Goal: Information Seeking & Learning: Learn about a topic

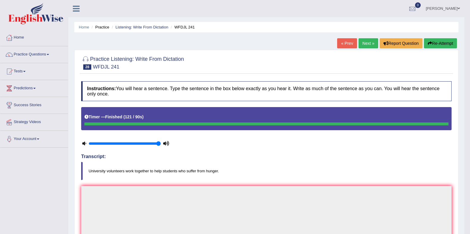
click at [359, 45] on link "Next »" at bounding box center [368, 43] width 20 height 10
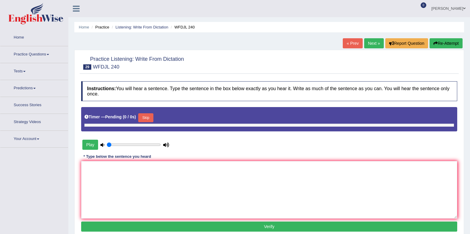
type input "1"
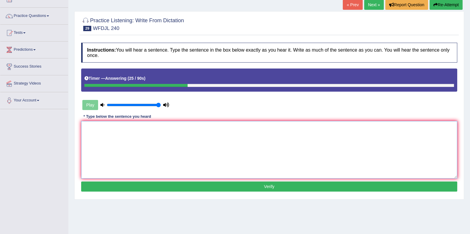
click at [126, 145] on textarea at bounding box center [269, 150] width 376 height 58
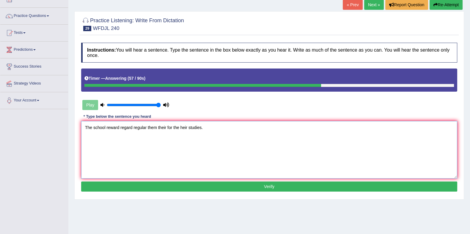
click at [180, 126] on textarea "The school reward regard regular them their for the heir studies." at bounding box center [269, 150] width 376 height 58
type textarea "The school reward regard regular them their for the their them studies."
click at [299, 184] on button "Verify" at bounding box center [269, 187] width 376 height 10
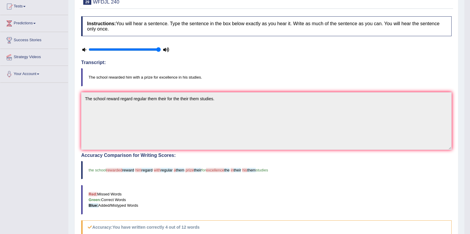
scroll to position [39, 0]
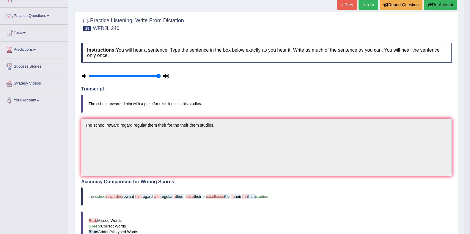
click at [432, 7] on button "Re-Attempt" at bounding box center [440, 5] width 33 height 10
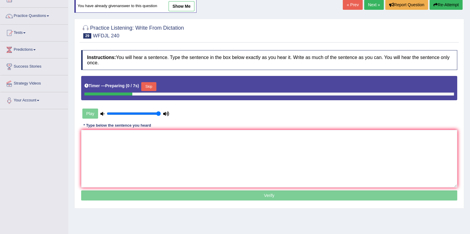
click at [153, 84] on button "Skip" at bounding box center [148, 86] width 15 height 9
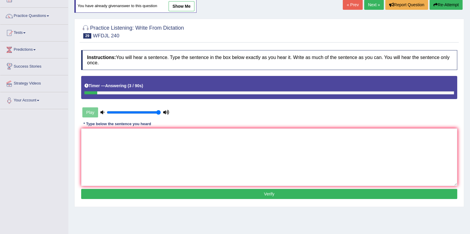
click at [367, 5] on link "Next »" at bounding box center [374, 5] width 20 height 10
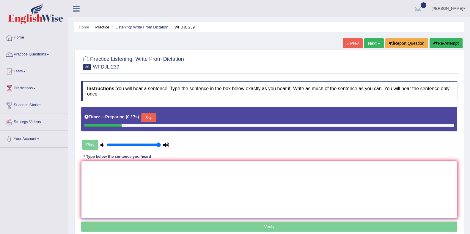
click at [246, 176] on textarea at bounding box center [269, 190] width 376 height 58
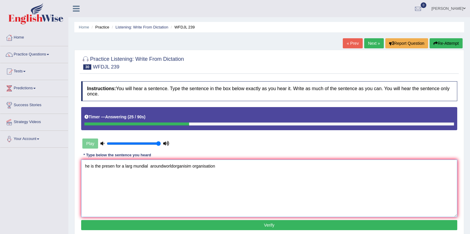
click at [87, 165] on textarea "he is the presen for a larg mundial aroundworldorganisim organisation" at bounding box center [269, 189] width 376 height 58
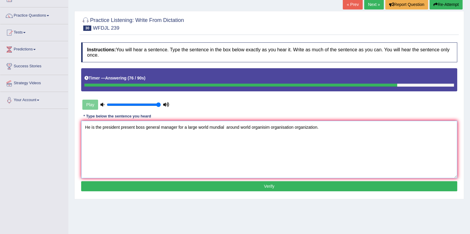
scroll to position [74, 0]
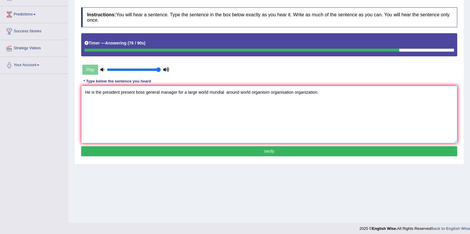
type textarea "He is the president present boss general manager for a large world mundial arou…"
click at [245, 152] on button "Verify" at bounding box center [269, 151] width 376 height 10
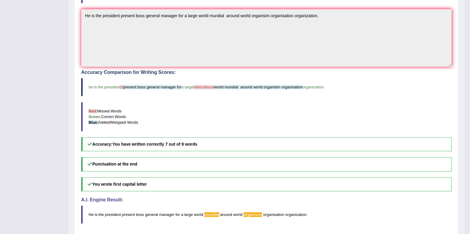
scroll to position [0, 0]
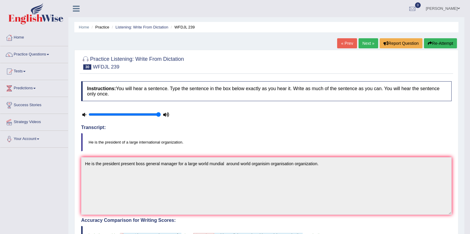
click at [373, 40] on link "Next »" at bounding box center [368, 43] width 20 height 10
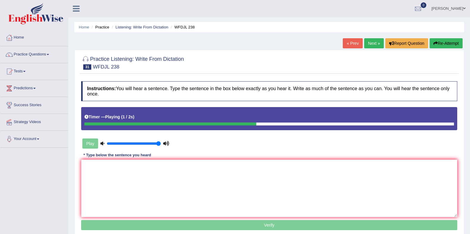
scroll to position [77, 0]
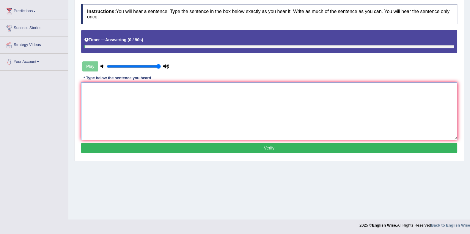
drag, startPoint x: 338, startPoint y: 98, endPoint x: 344, endPoint y: 99, distance: 6.4
click at [339, 99] on textarea at bounding box center [269, 112] width 376 height 58
type textarea "t"
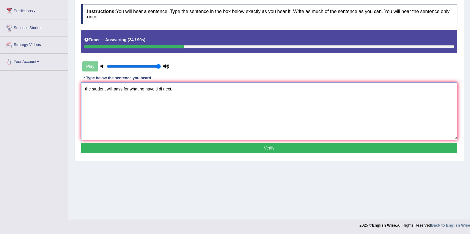
click at [87, 92] on textarea "the student will pass for what he have ti di next." at bounding box center [269, 112] width 376 height 58
click at [181, 89] on textarea "The student students will pass for what he they have to do next." at bounding box center [269, 112] width 376 height 58
click at [243, 96] on textarea "The student students will pass for what he they have has to do next." at bounding box center [269, 112] width 376 height 58
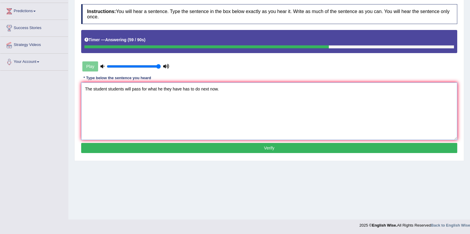
type textarea "The student students will pass for what he they have has to do next now."
click at [288, 145] on button "Verify" at bounding box center [269, 148] width 376 height 10
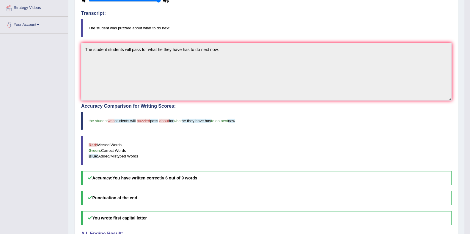
scroll to position [3, 0]
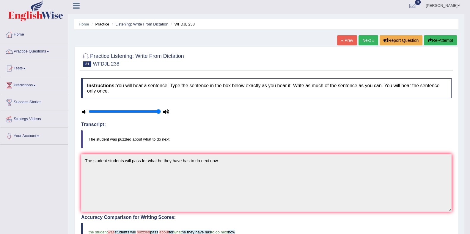
click at [361, 38] on link "Next »" at bounding box center [368, 40] width 20 height 10
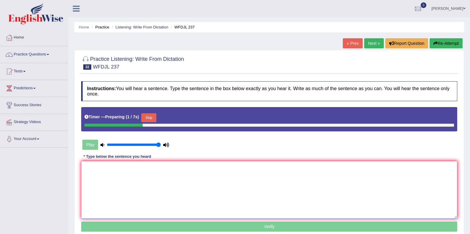
click at [135, 174] on textarea at bounding box center [269, 190] width 376 height 58
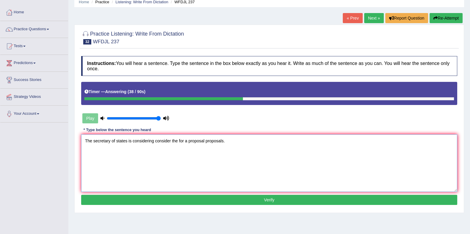
scroll to position [37, 0]
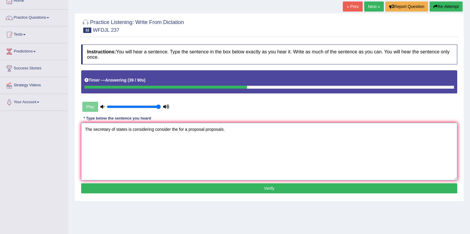
type textarea "The secretary of states is considering consider the for a proposal proposals."
click at [137, 185] on button "Verify" at bounding box center [269, 189] width 376 height 10
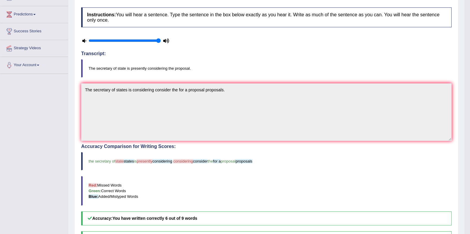
scroll to position [0, 0]
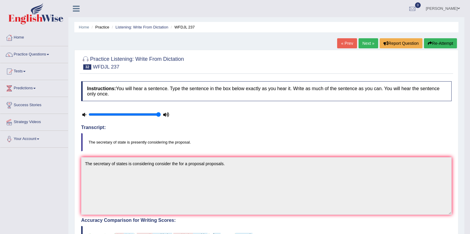
click at [365, 43] on link "Next »" at bounding box center [368, 43] width 20 height 10
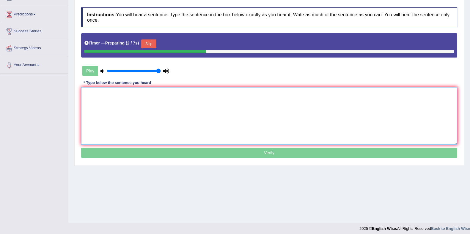
click at [143, 106] on textarea at bounding box center [269, 116] width 376 height 58
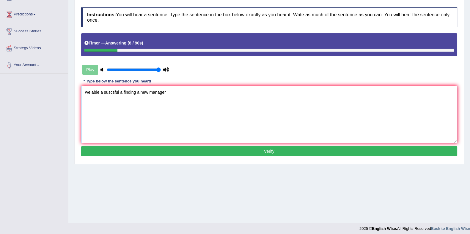
click at [86, 93] on textarea "we able a suscsful a finding a new manager" at bounding box center [269, 115] width 376 height 58
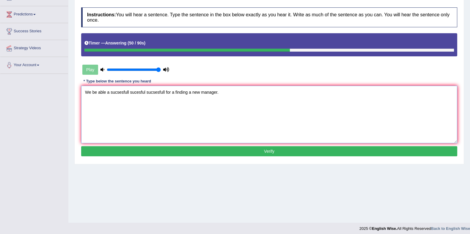
type textarea "We be able a sucsesfull sucesful sucsesfull for a finding a new manager."
click at [119, 147] on button "Verify" at bounding box center [269, 151] width 376 height 10
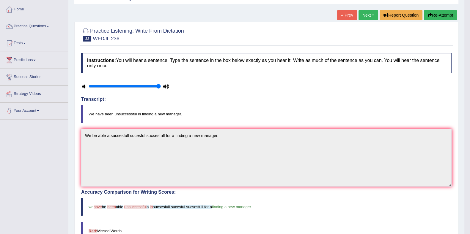
scroll to position [19, 0]
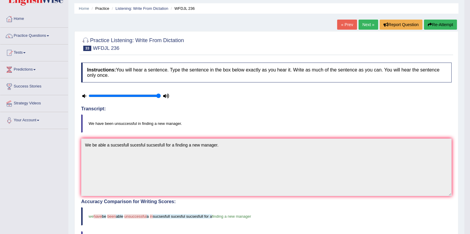
click at [442, 24] on button "Re-Attempt" at bounding box center [440, 25] width 33 height 10
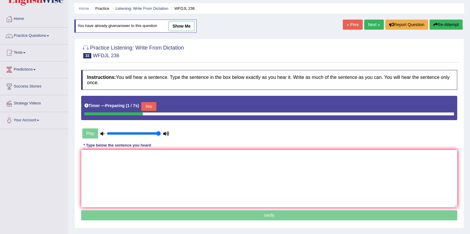
click at [149, 105] on button "Skip" at bounding box center [148, 106] width 15 height 9
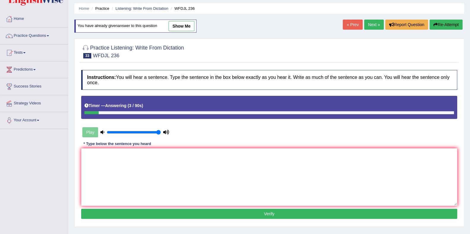
click at [375, 26] on link "Next »" at bounding box center [374, 25] width 20 height 10
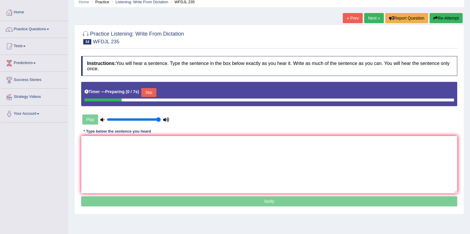
scroll to position [37, 0]
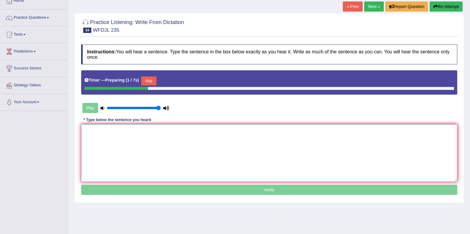
click at [178, 145] on textarea at bounding box center [269, 153] width 376 height 58
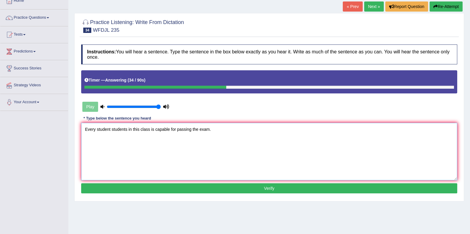
type textarea "Every student students in this class is capable for passing the exam."
click at [304, 185] on button "Verify" at bounding box center [269, 189] width 376 height 10
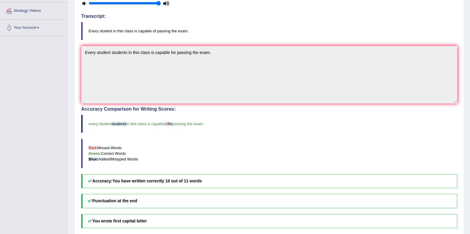
scroll to position [0, 0]
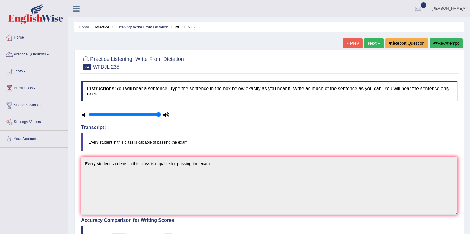
click at [373, 45] on link "Next »" at bounding box center [374, 43] width 20 height 10
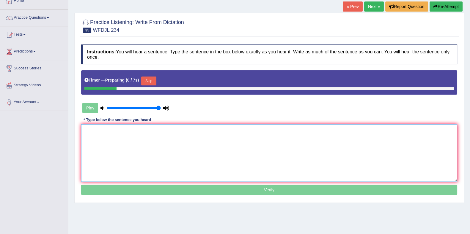
click at [141, 143] on textarea at bounding box center [269, 153] width 376 height 58
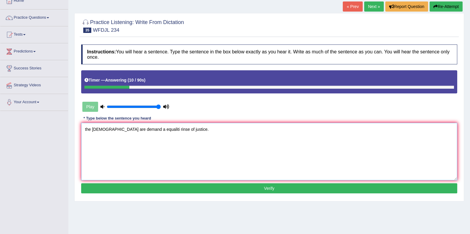
click at [87, 127] on textarea "the comunitits are demand a equaliti rinse of justice." at bounding box center [269, 152] width 376 height 58
click at [192, 127] on textarea "The comuniti community are demand demanding a equaliti equal rinse of justice." at bounding box center [269, 152] width 376 height 58
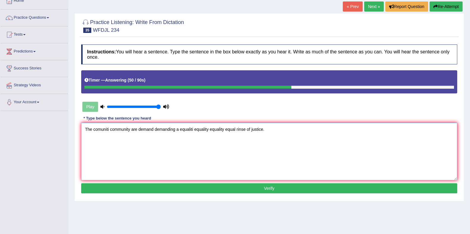
click at [244, 128] on textarea "The comuniti community are demand demanding a equaliti equality equality equal …" at bounding box center [269, 152] width 376 height 58
click at [257, 128] on textarea "The comuniti community are demand demanding a equaliti equality equality equal …" at bounding box center [269, 152] width 376 height 58
type textarea "The comuniti community are demand demanding a equaliti equality equality equal …"
click at [288, 190] on button "Verify" at bounding box center [269, 189] width 376 height 10
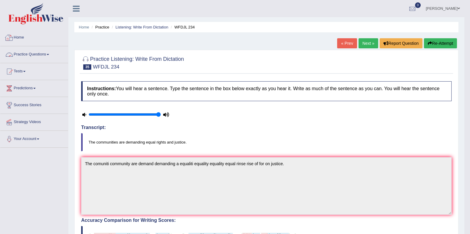
click at [24, 34] on link "Home" at bounding box center [34, 36] width 68 height 15
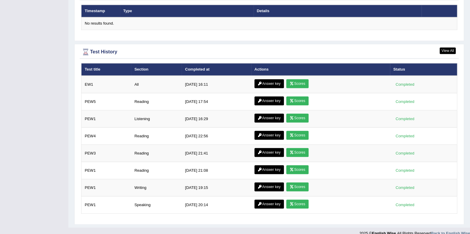
scroll to position [747, 0]
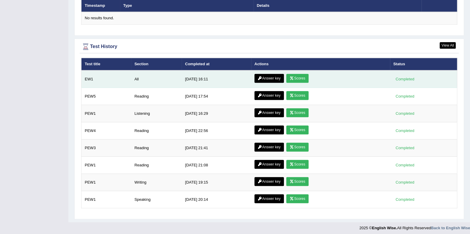
click at [278, 79] on link "Answer key" at bounding box center [268, 78] width 29 height 9
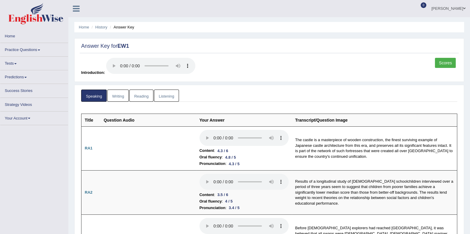
click at [162, 97] on link "Listening" at bounding box center [166, 96] width 25 height 12
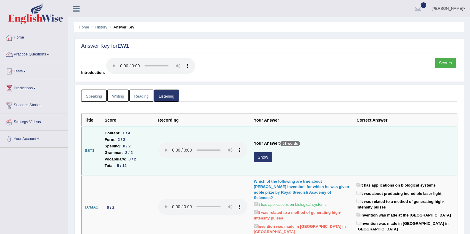
click at [263, 154] on button "Show" at bounding box center [263, 157] width 18 height 10
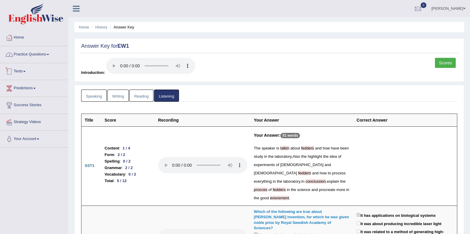
click at [48, 57] on link "Practice Questions" at bounding box center [34, 53] width 68 height 15
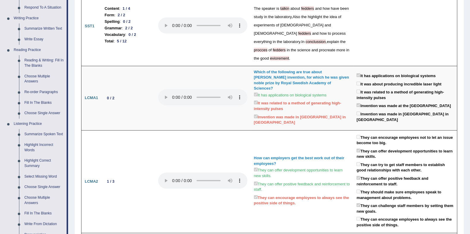
scroll to position [223, 0]
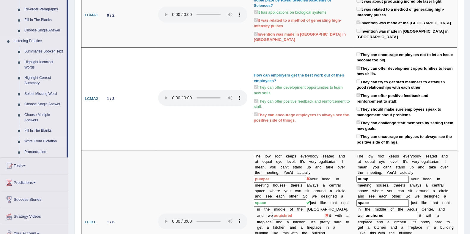
click at [52, 144] on link "Write From Dictation" at bounding box center [44, 141] width 45 height 11
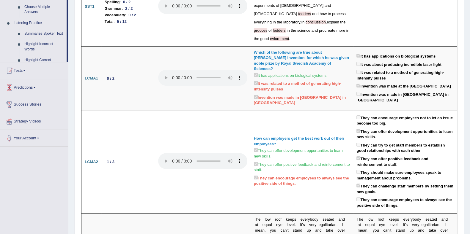
scroll to position [67, 0]
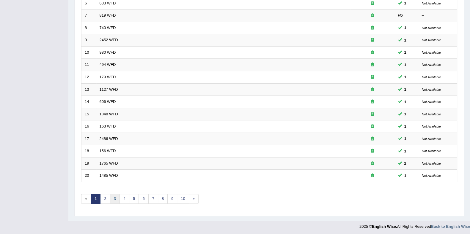
click at [115, 196] on link "3" at bounding box center [115, 199] width 10 height 10
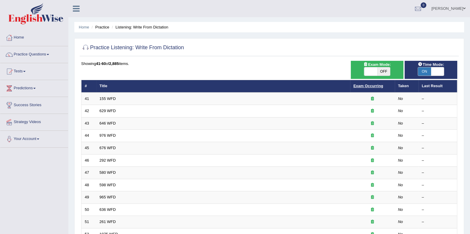
click at [377, 87] on link "Exam Occurring" at bounding box center [368, 86] width 30 height 4
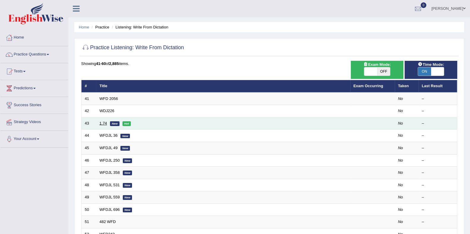
click at [105, 124] on link "1.74" at bounding box center [103, 123] width 7 height 4
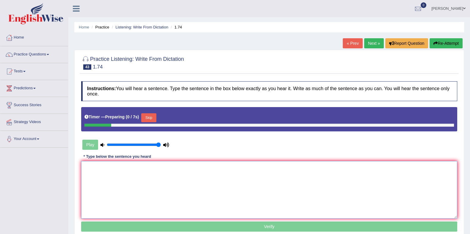
click at [156, 174] on textarea at bounding box center [269, 190] width 376 height 58
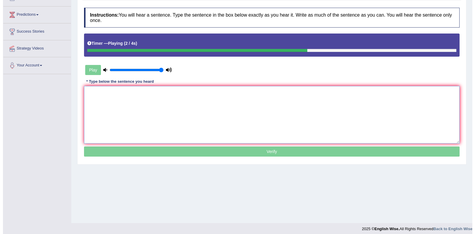
scroll to position [77, 0]
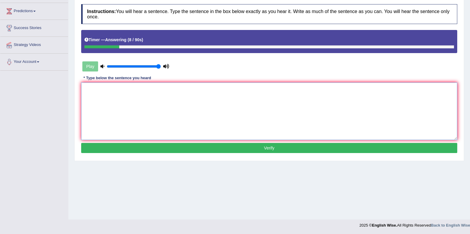
click at [140, 119] on textarea at bounding box center [269, 112] width 376 height 58
click at [182, 97] on textarea "technology and the mechanic are key boarder" at bounding box center [269, 112] width 376 height 58
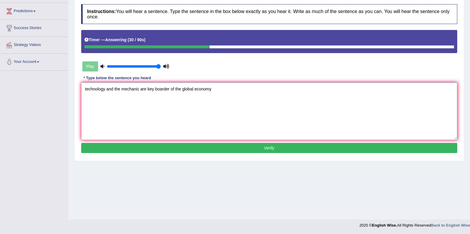
click at [85, 89] on textarea "technology and the mechanic are key boarder of the global economy" at bounding box center [269, 112] width 376 height 58
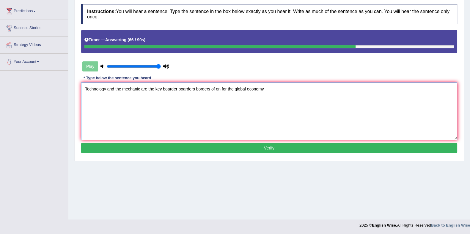
click at [278, 92] on textarea "Technology and the mechanic are the key boarder boarders borders of on for the …" at bounding box center [269, 112] width 376 height 58
type textarea "Technology and the mechanic are the key boarder boarders borders of on for the …"
click at [264, 151] on button "Verify" at bounding box center [269, 148] width 376 height 10
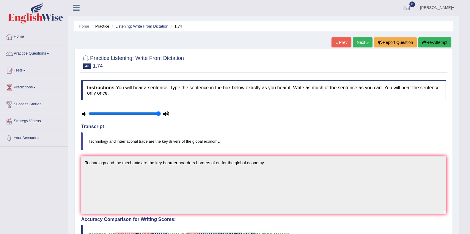
scroll to position [0, 0]
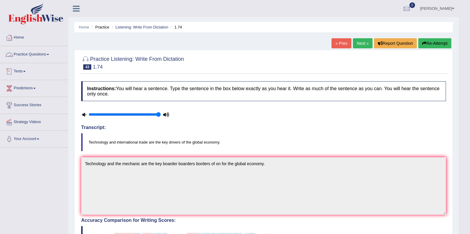
click at [356, 42] on link "Next »" at bounding box center [363, 43] width 20 height 10
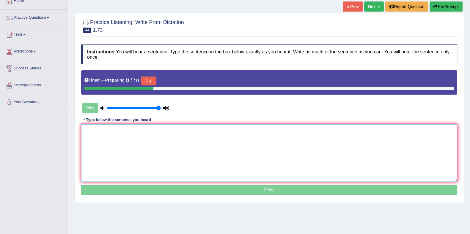
click at [230, 146] on textarea at bounding box center [269, 153] width 376 height 58
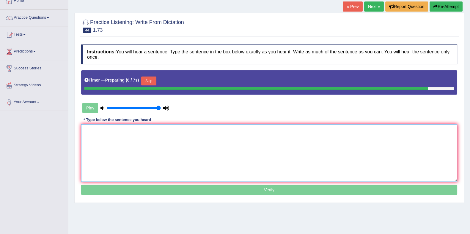
click at [129, 157] on textarea at bounding box center [269, 153] width 376 height 58
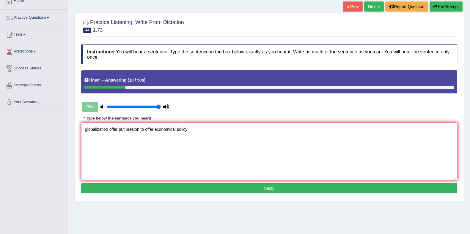
click at [87, 130] on textarea "globalization offer put presion to offer economical policy" at bounding box center [269, 152] width 376 height 58
click at [180, 127] on textarea "Globalization offer offers often put too much presion to offer economical policy" at bounding box center [269, 152] width 376 height 58
click at [212, 131] on textarea "Globalization offer offers often put too much presion pression to offer economi…" at bounding box center [269, 152] width 376 height 58
click at [245, 130] on textarea "Globalization offer offers often put too much presion pression to offer to the …" at bounding box center [269, 152] width 376 height 58
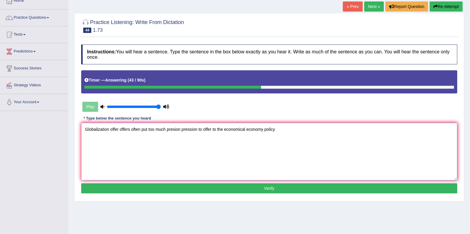
click at [306, 123] on textarea "Globalization offer offers often put too much presion pression to offer to the …" at bounding box center [269, 152] width 376 height 58
type textarea "Globalization offer offers often put too much presion pression to offer to the …"
click at [272, 184] on button "Verify" at bounding box center [269, 189] width 376 height 10
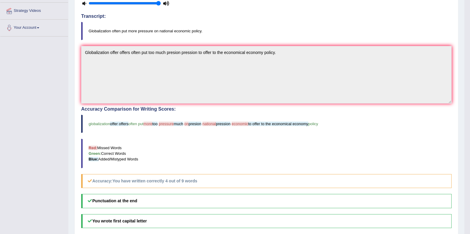
scroll to position [37, 0]
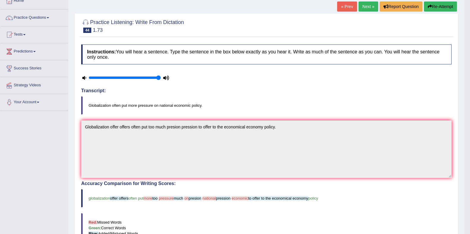
click at [362, 10] on link "Next »" at bounding box center [368, 6] width 20 height 10
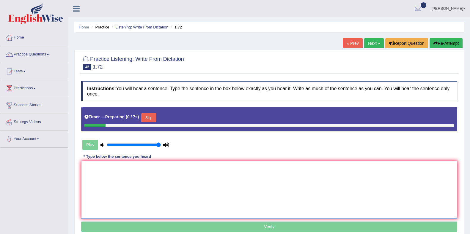
click at [175, 176] on textarea at bounding box center [269, 190] width 376 height 58
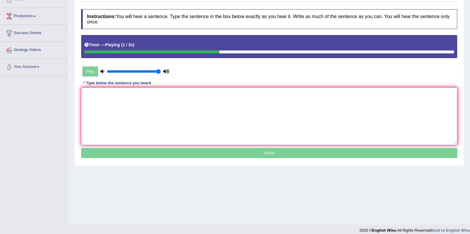
scroll to position [77, 0]
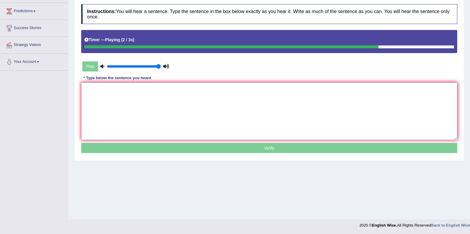
click at [168, 120] on textarea at bounding box center [269, 112] width 376 height 58
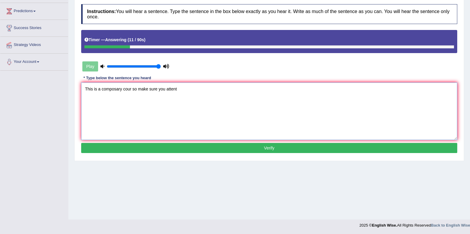
click at [93, 91] on textarea "This is a composary cour so make sure you attent" at bounding box center [269, 112] width 376 height 58
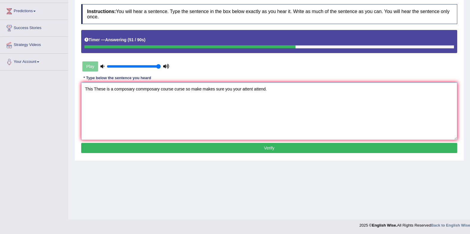
type textarea "This These is a composary commposary course curse so make makes sure you your a…"
click at [260, 144] on button "Verify" at bounding box center [269, 148] width 376 height 10
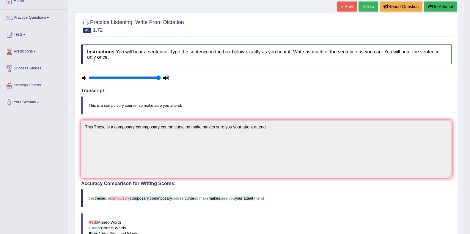
scroll to position [3, 0]
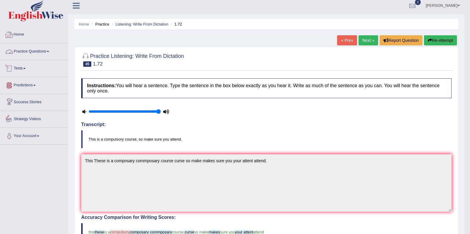
click at [50, 50] on link "Practice Questions" at bounding box center [34, 50] width 68 height 15
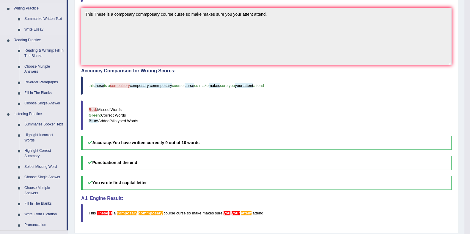
scroll to position [189, 0]
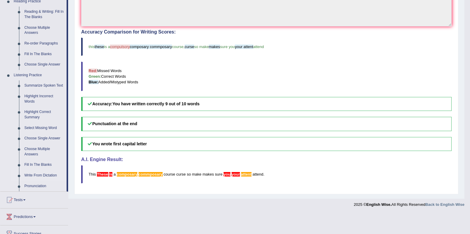
click at [31, 175] on link "Write From Dictation" at bounding box center [44, 176] width 45 height 11
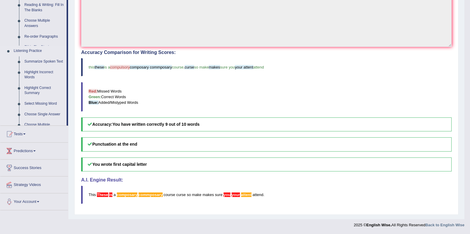
scroll to position [167, 0]
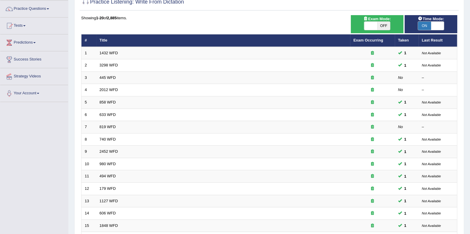
scroll to position [148, 0]
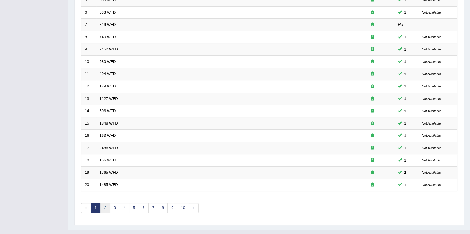
click at [104, 207] on link "2" at bounding box center [105, 208] width 10 height 10
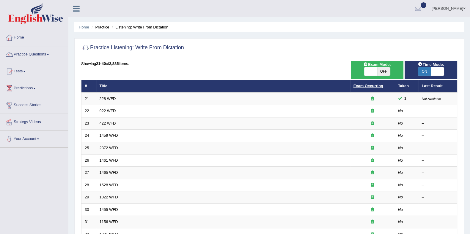
click at [364, 86] on link "Exam Occurring" at bounding box center [368, 86] width 30 height 4
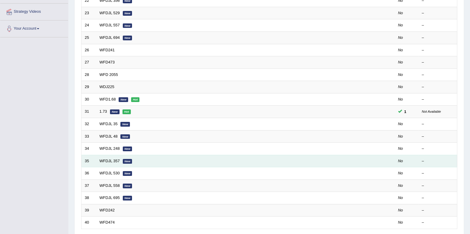
scroll to position [111, 0]
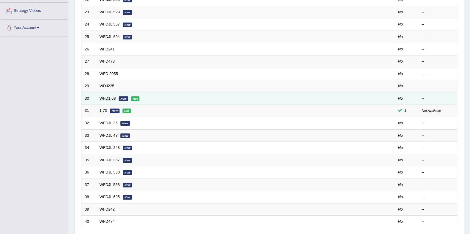
click at [104, 98] on link "WFD1.68" at bounding box center [108, 98] width 16 height 4
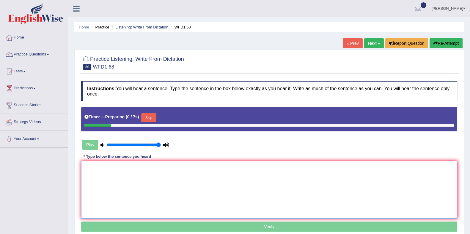
click at [132, 170] on textarea at bounding box center [269, 190] width 376 height 58
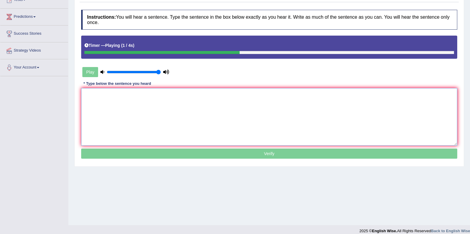
scroll to position [77, 0]
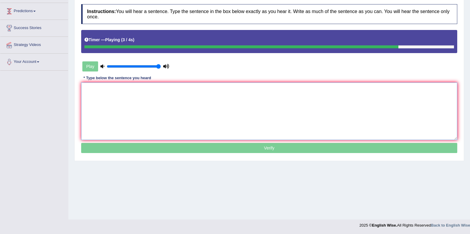
drag, startPoint x: 158, startPoint y: 101, endPoint x: 151, endPoint y: 104, distance: 7.4
click at [158, 101] on textarea at bounding box center [269, 112] width 376 height 58
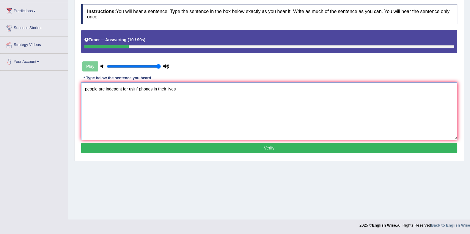
click at [89, 91] on textarea "people are indepent for usinf phones in their lives" at bounding box center [269, 112] width 376 height 58
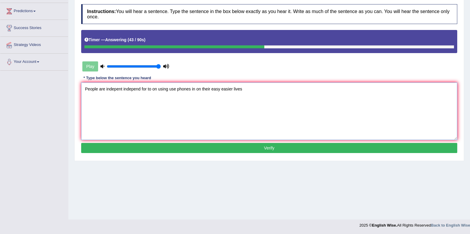
click at [250, 91] on textarea "People are indepent independ for to on using use phones in on their easy easier…" at bounding box center [269, 112] width 376 height 58
type textarea "People are indepent independ for to on using use phones in on their easy easier…"
click at [274, 146] on button "Verify" at bounding box center [269, 148] width 376 height 10
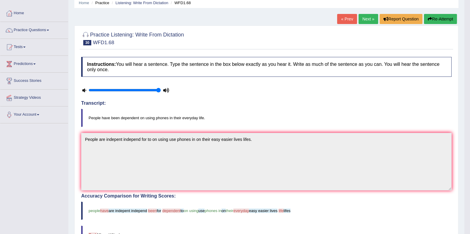
scroll to position [0, 0]
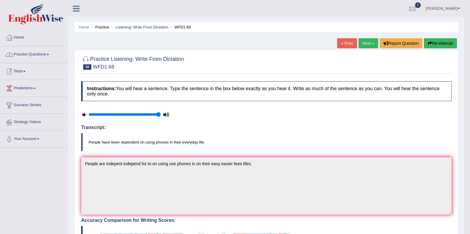
click at [29, 59] on link "Practice Questions" at bounding box center [34, 53] width 68 height 15
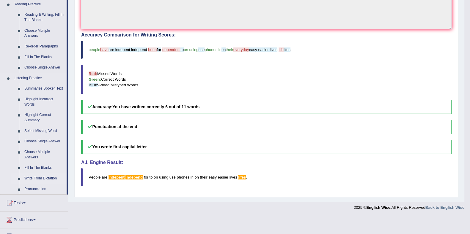
click at [38, 177] on link "Write From Dictation" at bounding box center [44, 178] width 45 height 11
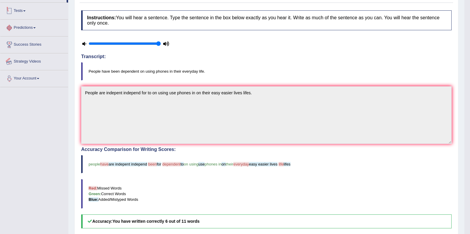
scroll to position [85, 0]
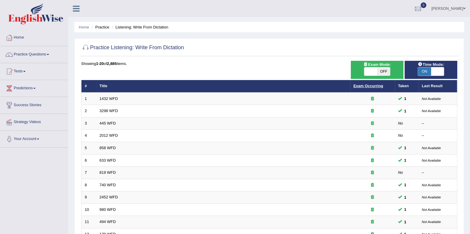
click at [372, 87] on link "Exam Occurring" at bounding box center [368, 86] width 30 height 4
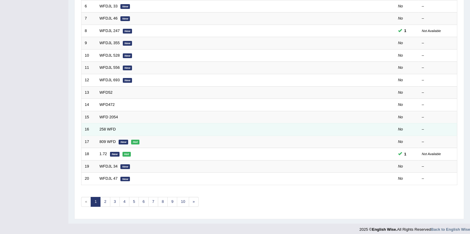
scroll to position [157, 0]
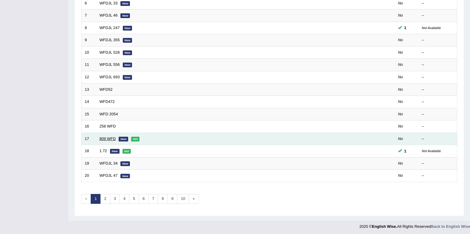
click at [108, 139] on link "809 WFD" at bounding box center [108, 139] width 16 height 4
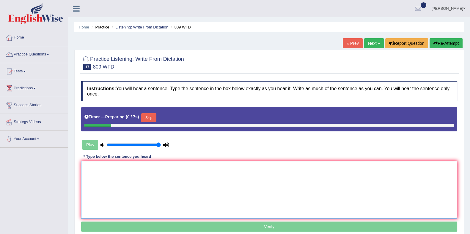
click at [138, 167] on textarea at bounding box center [269, 190] width 376 height 58
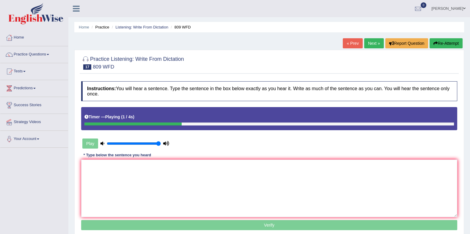
drag, startPoint x: 149, startPoint y: 160, endPoint x: 167, endPoint y: 183, distance: 29.9
click at [149, 160] on div "Instructions: You will hear a sentence. Type the sentence in the box below exac…" at bounding box center [269, 156] width 379 height 157
click at [253, 166] on textarea at bounding box center [269, 189] width 376 height 58
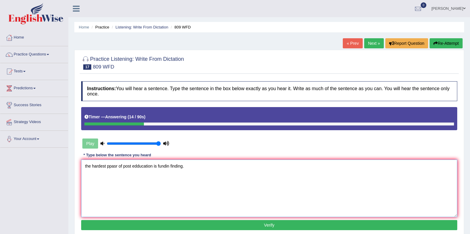
click at [86, 165] on textarea "the hardest ppasr of post edducation is fundin finding." at bounding box center [269, 189] width 376 height 58
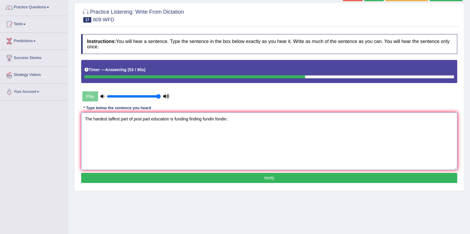
scroll to position [74, 0]
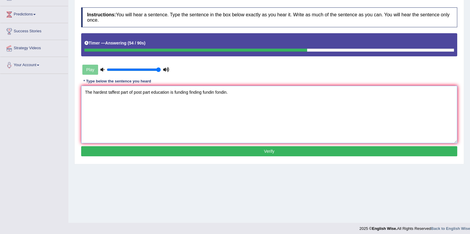
type textarea "The hardest taffest part of post part education is funding finding fundin fondi…"
click at [179, 148] on button "Verify" at bounding box center [269, 151] width 376 height 10
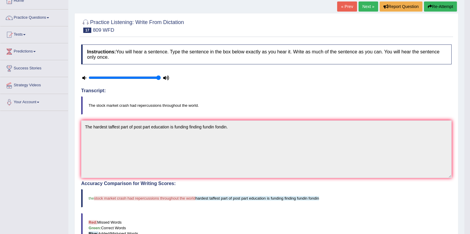
scroll to position [0, 0]
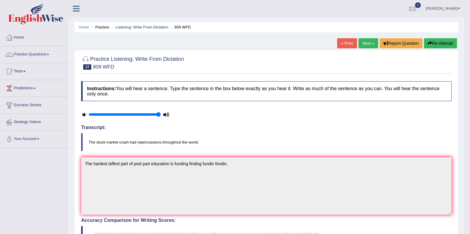
click at [436, 44] on button "Re-Attempt" at bounding box center [440, 43] width 33 height 10
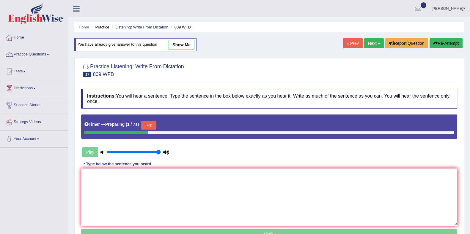
click at [148, 125] on button "Skip" at bounding box center [148, 125] width 15 height 9
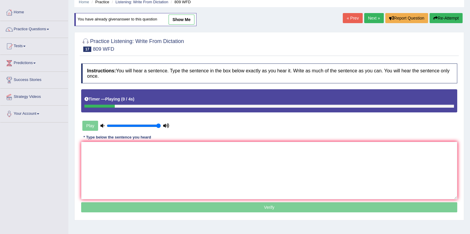
scroll to position [37, 0]
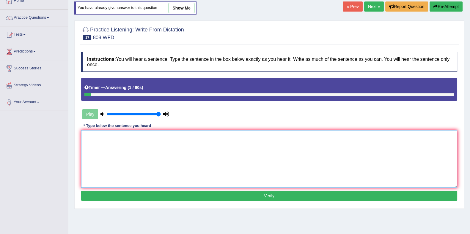
click at [115, 147] on textarea at bounding box center [269, 159] width 376 height 58
click at [182, 10] on link "show me" at bounding box center [181, 8] width 26 height 10
type textarea "The hardest taffest part of post part education is funding finding fundin fondi…"
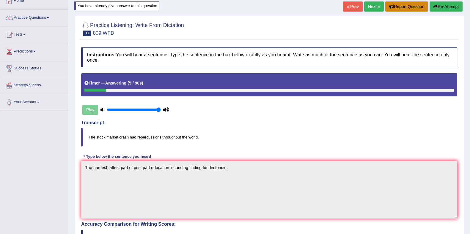
click at [410, 3] on button "Report Question" at bounding box center [406, 6] width 43 height 10
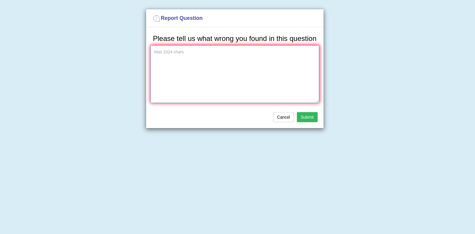
click at [214, 76] on textarea at bounding box center [235, 74] width 169 height 58
type textarea "the audio is incorrect."
click at [303, 116] on button "Submit" at bounding box center [307, 117] width 21 height 10
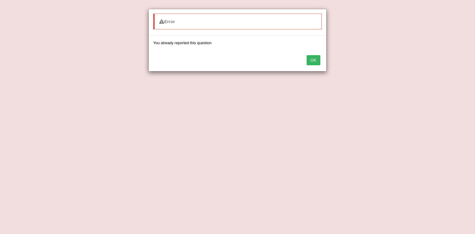
click at [316, 56] on button "OK" at bounding box center [314, 60] width 14 height 10
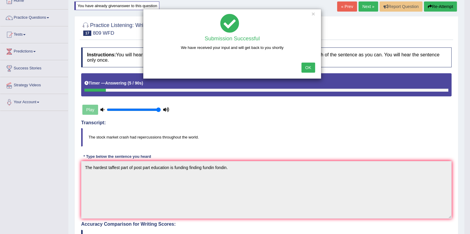
click at [303, 71] on button "OK" at bounding box center [308, 68] width 14 height 10
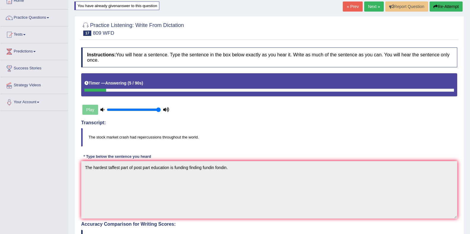
click at [373, 8] on link "Next »" at bounding box center [374, 6] width 20 height 10
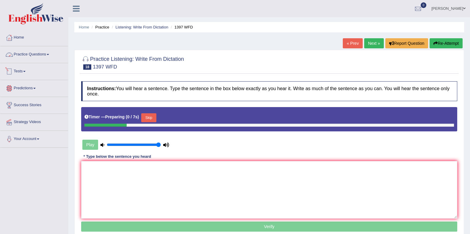
click at [15, 54] on link "Practice Questions" at bounding box center [34, 53] width 68 height 15
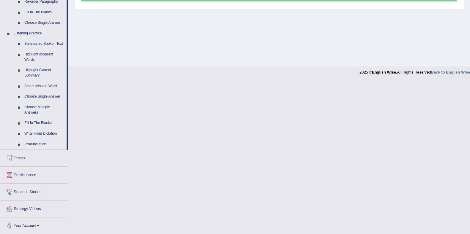
click at [44, 131] on link "Write From Dictation" at bounding box center [44, 134] width 45 height 11
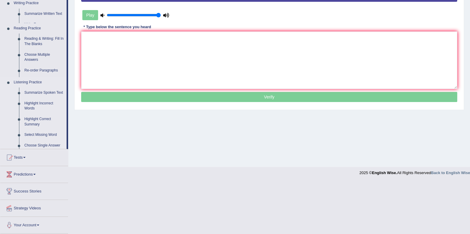
scroll to position [77, 0]
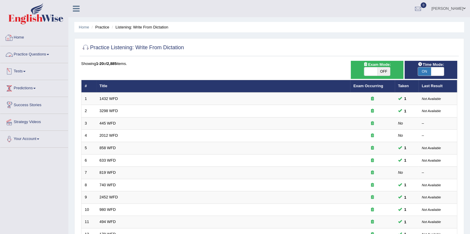
click at [17, 34] on link "Home" at bounding box center [34, 36] width 68 height 15
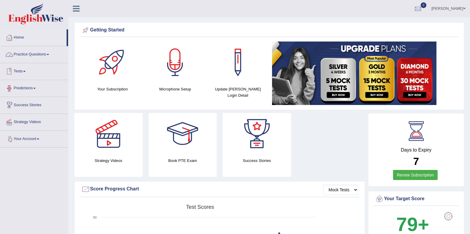
click at [40, 56] on link "Practice Questions" at bounding box center [34, 53] width 68 height 15
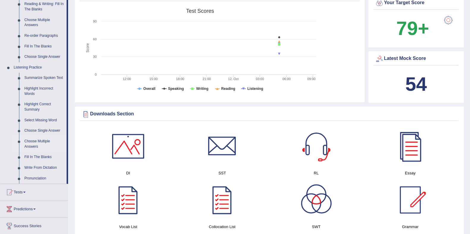
scroll to position [260, 0]
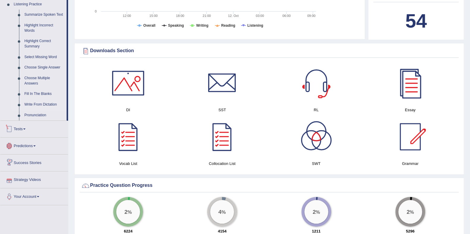
click at [39, 102] on link "Write From Dictation" at bounding box center [44, 105] width 45 height 11
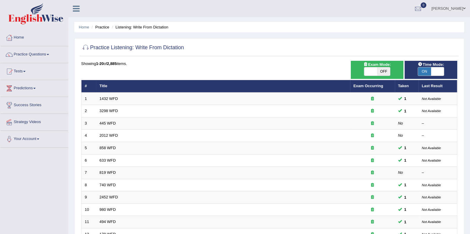
click at [367, 83] on th "Exam Occurring" at bounding box center [372, 86] width 45 height 12
click at [367, 85] on link "Exam Occurring" at bounding box center [368, 86] width 30 height 4
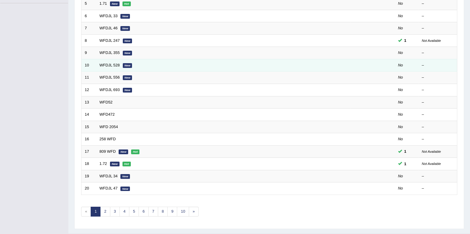
scroll to position [157, 0]
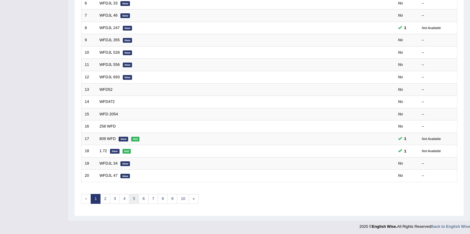
click at [130, 196] on link "5" at bounding box center [134, 199] width 10 height 10
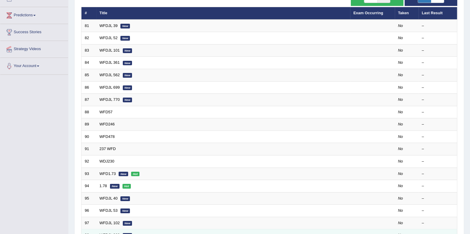
scroll to position [157, 0]
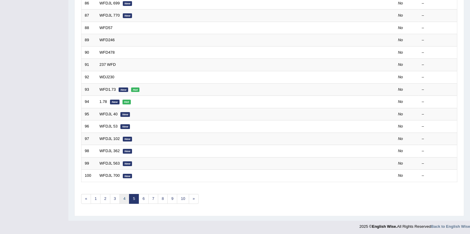
click at [120, 198] on link "4" at bounding box center [124, 199] width 10 height 10
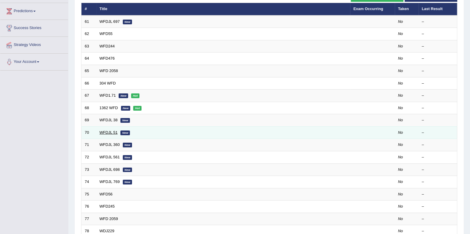
scroll to position [46, 0]
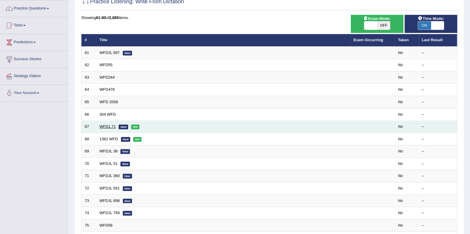
click at [108, 126] on link "WFD1.71" at bounding box center [108, 126] width 16 height 4
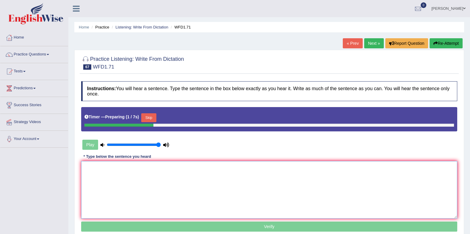
click at [127, 180] on textarea at bounding box center [269, 190] width 376 height 58
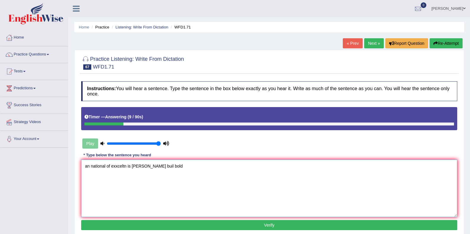
click at [88, 166] on textarea "an national of exxceltn is [PERSON_NAME] buil bold" at bounding box center [269, 189] width 376 height 58
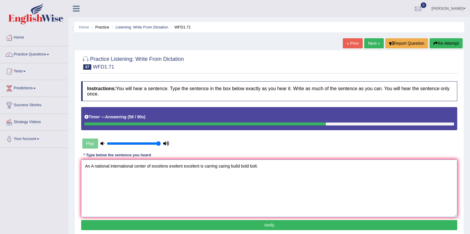
type textarea "An A national international center of excelens exelent excelent is carring cari…"
click at [303, 224] on button "Verify" at bounding box center [269, 225] width 376 height 10
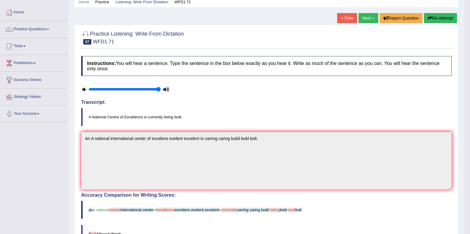
scroll to position [37, 0]
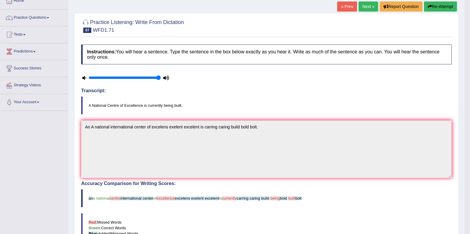
click at [363, 8] on link "Next »" at bounding box center [368, 6] width 20 height 10
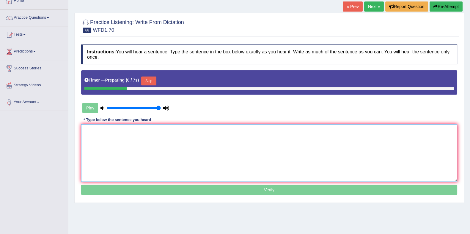
click at [173, 152] on textarea at bounding box center [269, 153] width 376 height 58
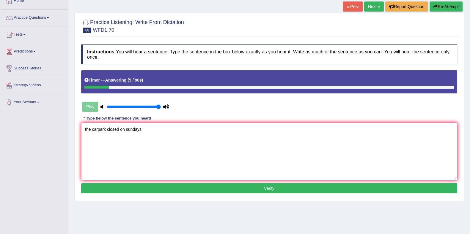
click at [85, 128] on textarea "the carpark closed on sundays" at bounding box center [269, 152] width 376 height 58
click at [151, 132] on textarea "The carpark car park closed closses on for to sundays sunday." at bounding box center [269, 152] width 376 height 58
type textarea "The carpark car park closed closses close on for to sundays sunday."
click at [181, 190] on button "Verify" at bounding box center [269, 189] width 376 height 10
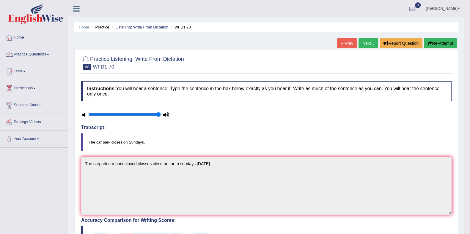
click at [365, 44] on link "Next »" at bounding box center [368, 43] width 20 height 10
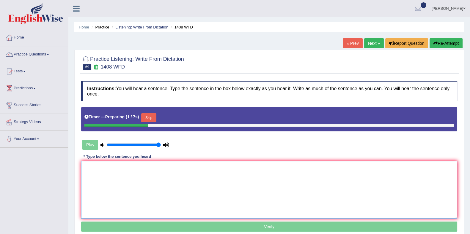
click at [183, 189] on textarea at bounding box center [269, 190] width 376 height 58
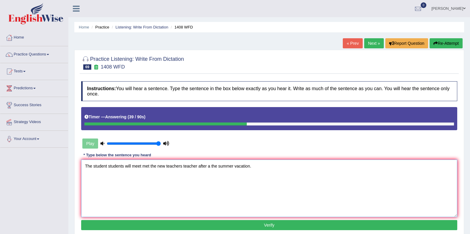
click at [255, 163] on textarea "The student students will meet met the new teachers teacher after a the summer …" at bounding box center [269, 189] width 376 height 58
type textarea "The student students will meet met the new teachers teacher after a the summer …"
click at [273, 220] on button "Verify" at bounding box center [269, 225] width 376 height 10
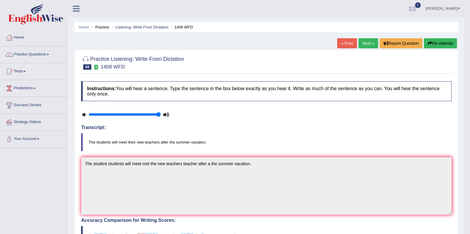
click at [366, 44] on link "Next »" at bounding box center [368, 43] width 20 height 10
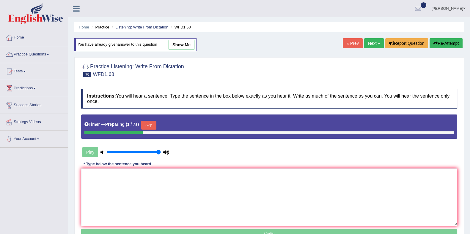
click at [368, 41] on link "Next »" at bounding box center [374, 43] width 20 height 10
click at [372, 41] on link "Next »" at bounding box center [374, 43] width 20 height 10
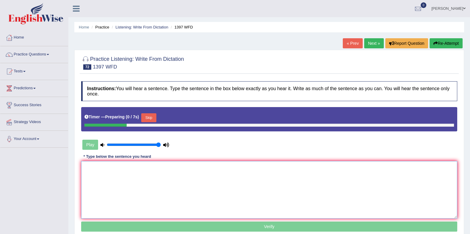
click at [154, 182] on textarea at bounding box center [269, 190] width 376 height 58
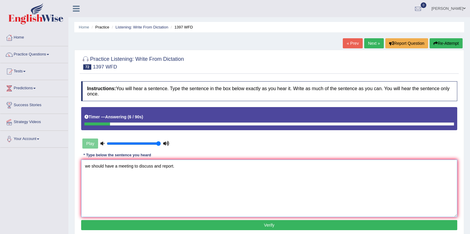
click at [87, 167] on textarea "we should have a meeting to discuss and report." at bounding box center [269, 189] width 376 height 58
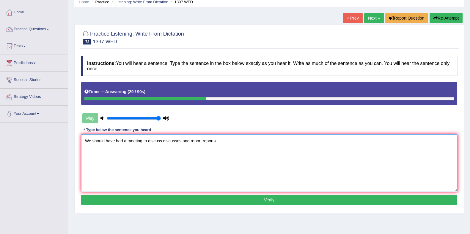
scroll to position [37, 0]
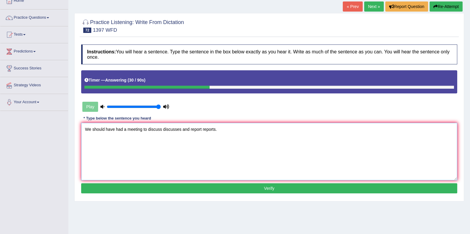
type textarea "We should have had a meeting to discuss discusses and report reports."
click at [275, 184] on button "Verify" at bounding box center [269, 189] width 376 height 10
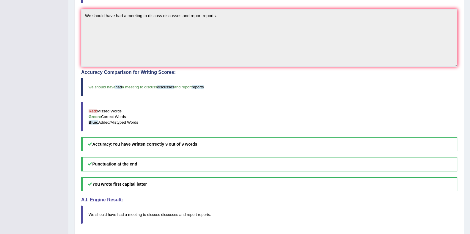
scroll to position [0, 0]
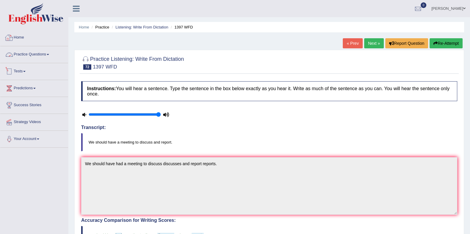
click at [30, 42] on link "Home" at bounding box center [34, 36] width 68 height 15
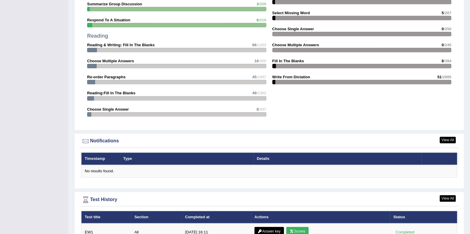
scroll to position [557, 0]
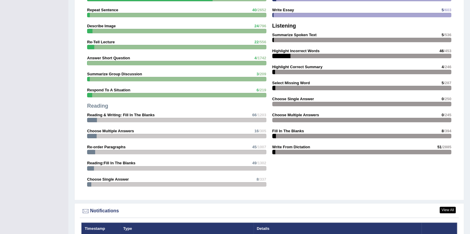
scroll to position [747, 0]
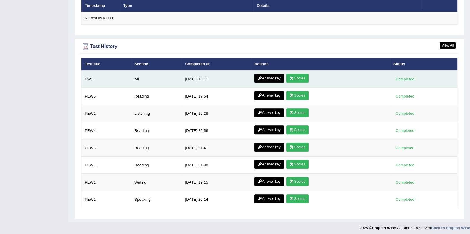
click at [267, 79] on link "Answer key" at bounding box center [268, 78] width 29 height 9
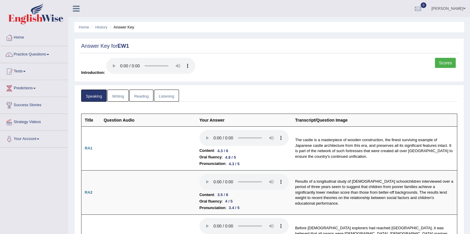
click at [115, 95] on link "Writing" at bounding box center [117, 96] width 21 height 12
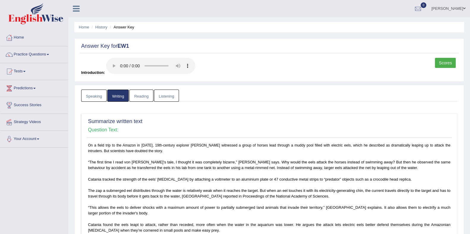
click at [144, 98] on link "Reading" at bounding box center [141, 96] width 24 height 12
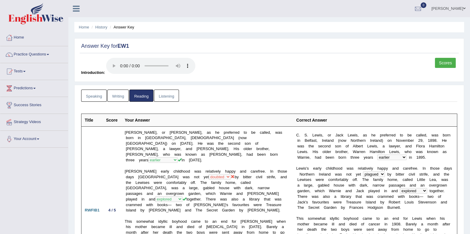
click at [24, 36] on link "Home" at bounding box center [34, 36] width 68 height 15
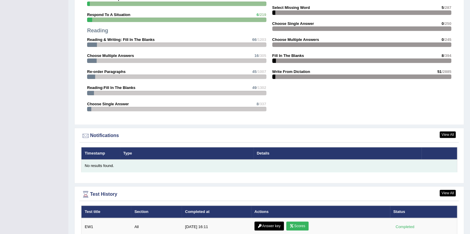
scroll to position [705, 0]
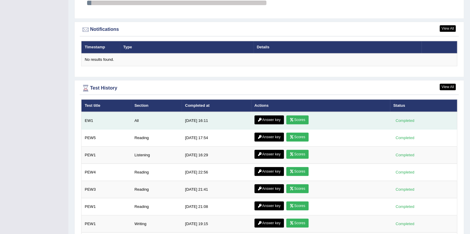
click at [257, 116] on link "Answer key" at bounding box center [268, 120] width 29 height 9
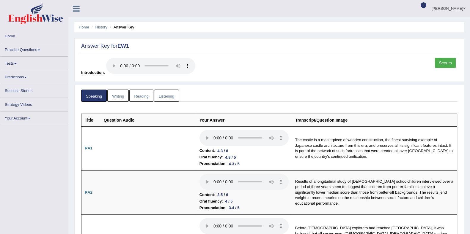
click at [158, 92] on link "Listening" at bounding box center [166, 96] width 25 height 12
click at [173, 92] on link "Listening" at bounding box center [166, 96] width 25 height 12
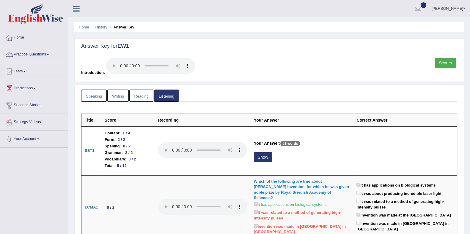
click at [440, 62] on link "Scores" at bounding box center [445, 63] width 21 height 10
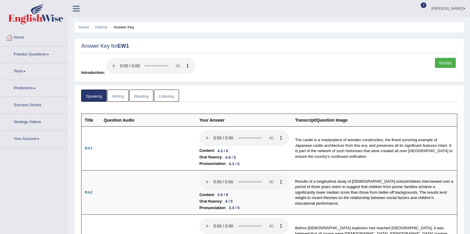
click at [159, 91] on link "Listening" at bounding box center [166, 96] width 25 height 12
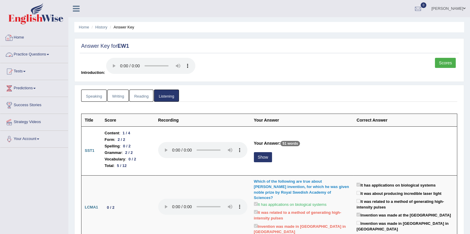
click at [40, 39] on link "Home" at bounding box center [34, 36] width 68 height 15
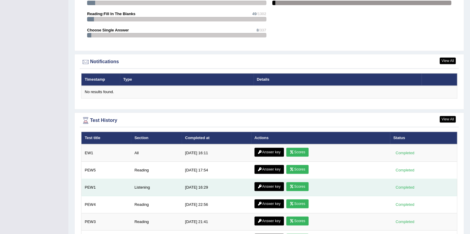
scroll to position [743, 0]
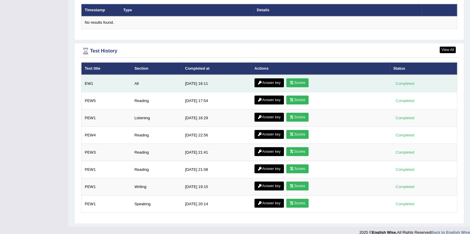
click at [269, 81] on link "Answer key" at bounding box center [268, 82] width 29 height 9
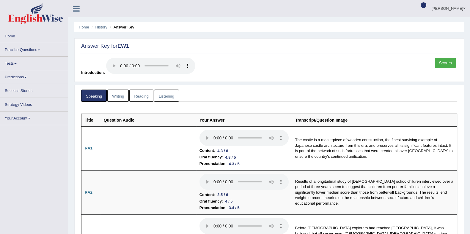
click at [159, 93] on link "Listening" at bounding box center [166, 96] width 25 height 12
click at [166, 97] on link "Listening" at bounding box center [166, 96] width 25 height 12
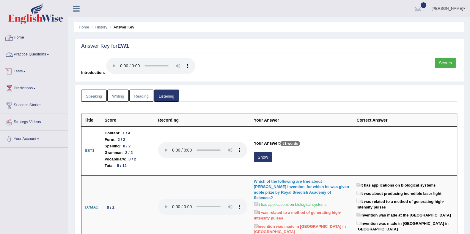
click at [30, 43] on link "Home" at bounding box center [34, 36] width 68 height 15
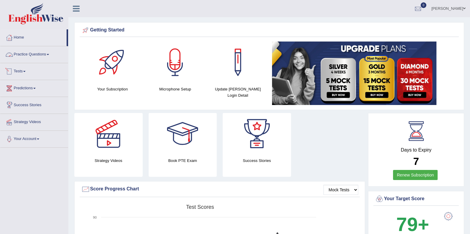
click at [33, 53] on link "Practice Questions" at bounding box center [34, 53] width 68 height 15
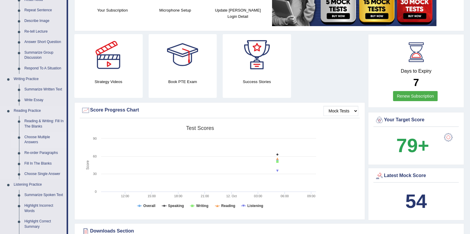
scroll to position [186, 0]
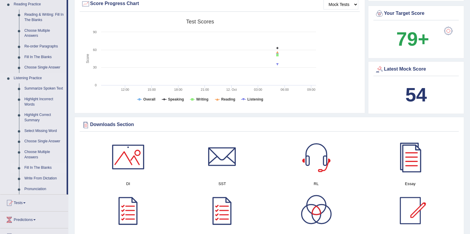
click at [40, 170] on link "Fill In The Blanks" at bounding box center [44, 168] width 45 height 11
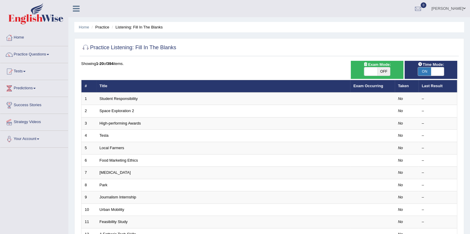
click at [353, 82] on th "Exam Occurring" at bounding box center [372, 86] width 45 height 12
click at [358, 84] on link "Exam Occurring" at bounding box center [368, 86] width 30 height 4
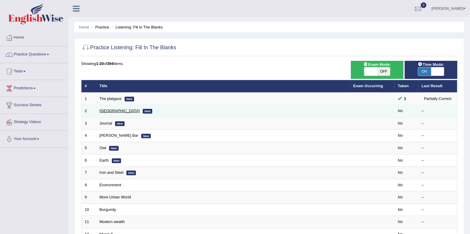
click at [107, 110] on link "[GEOGRAPHIC_DATA]" at bounding box center [120, 111] width 40 height 4
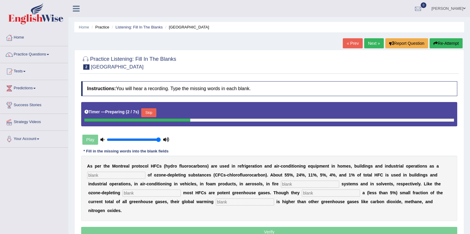
click at [117, 173] on input "text" at bounding box center [116, 175] width 58 height 7
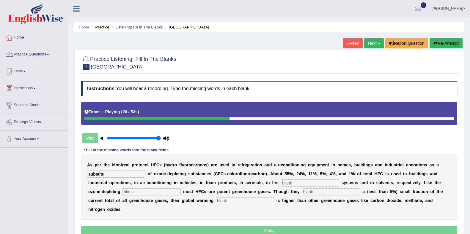
click at [132, 174] on input "substitu" at bounding box center [116, 174] width 58 height 7
type input "substie"
click at [298, 180] on input "text" at bounding box center [310, 183] width 58 height 7
type input "protection"
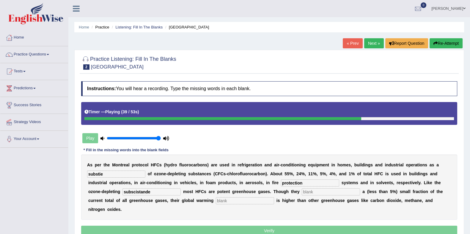
type input "subscistande"
type input "represente"
type input "potential"
click at [114, 176] on input "substie" at bounding box center [116, 174] width 58 height 7
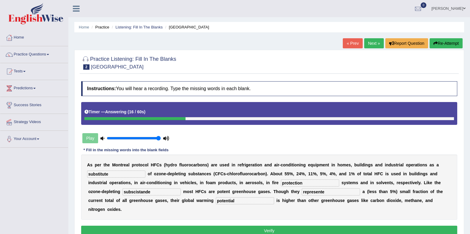
type input "substitute"
click at [154, 192] on input "subscistande" at bounding box center [151, 192] width 58 height 7
type input "sustances"
click at [95, 174] on input "substitute" at bounding box center [116, 174] width 58 height 7
type input "sustitute"
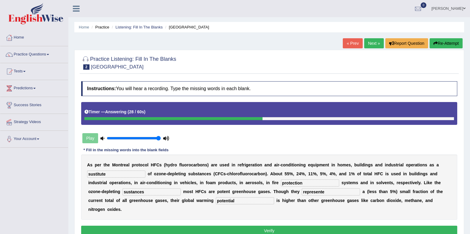
click at [155, 189] on input "sustances" at bounding box center [151, 192] width 58 height 7
click at [336, 190] on input "represente" at bounding box center [330, 192] width 58 height 7
type input "represent"
click at [239, 203] on input "potential" at bounding box center [245, 201] width 58 height 7
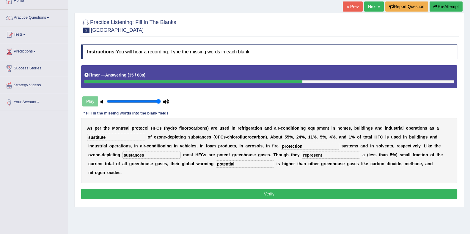
click at [256, 192] on button "Verify" at bounding box center [269, 194] width 376 height 10
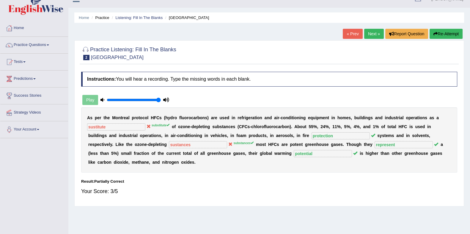
scroll to position [0, 0]
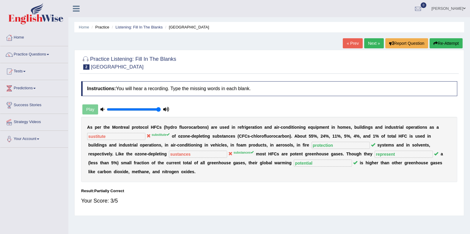
click at [366, 41] on link "Next »" at bounding box center [374, 43] width 20 height 10
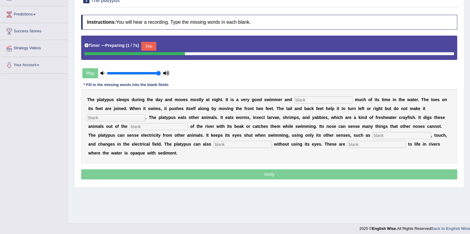
click at [335, 102] on input "text" at bounding box center [323, 100] width 58 height 7
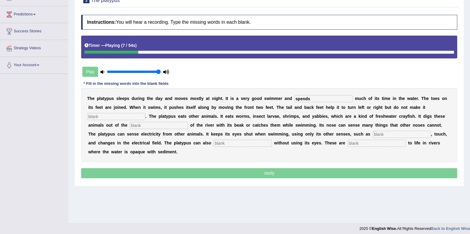
type input "spends"
type input "faster"
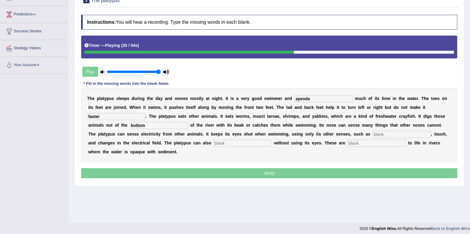
type input "bottom"
type input "earing"
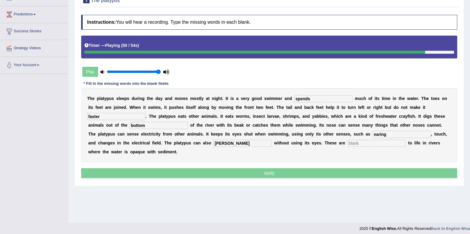
type input "[PERSON_NAME]"
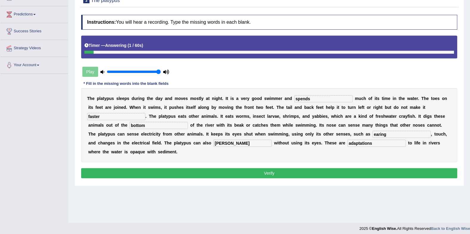
type input "adaptations"
click at [323, 101] on input "spends" at bounding box center [323, 98] width 58 height 7
click at [122, 114] on input "faster" at bounding box center [116, 116] width 58 height 7
click at [163, 125] on input "bottom" at bounding box center [159, 125] width 58 height 7
type input "bottom"
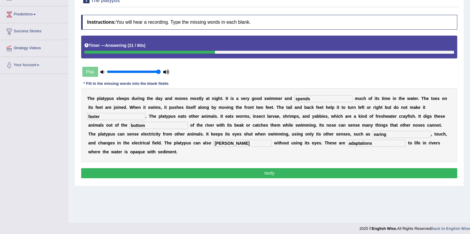
click at [223, 143] on input "[PERSON_NAME]" at bounding box center [242, 143] width 58 height 7
click at [363, 170] on button "Verify" at bounding box center [269, 173] width 376 height 10
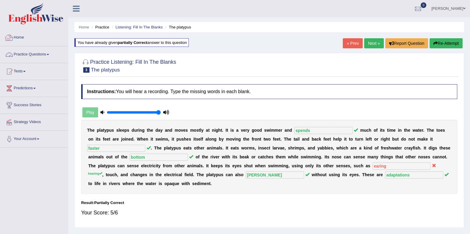
click at [17, 37] on link "Home" at bounding box center [34, 36] width 68 height 15
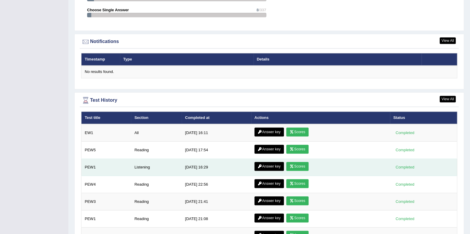
scroll to position [747, 0]
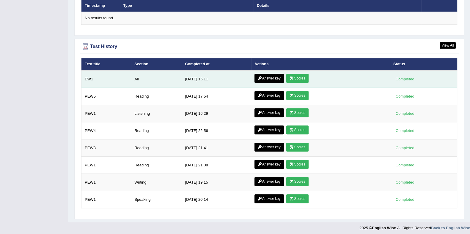
click at [267, 76] on link "Answer key" at bounding box center [268, 78] width 29 height 9
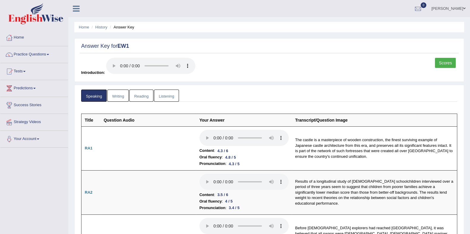
click at [172, 98] on link "Listening" at bounding box center [166, 96] width 25 height 12
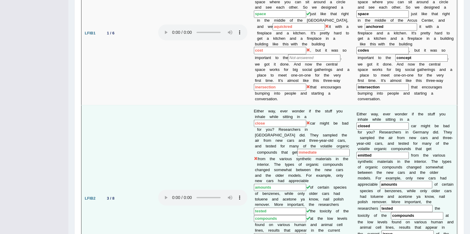
scroll to position [408, 0]
